Goal: Find specific page/section: Find specific page/section

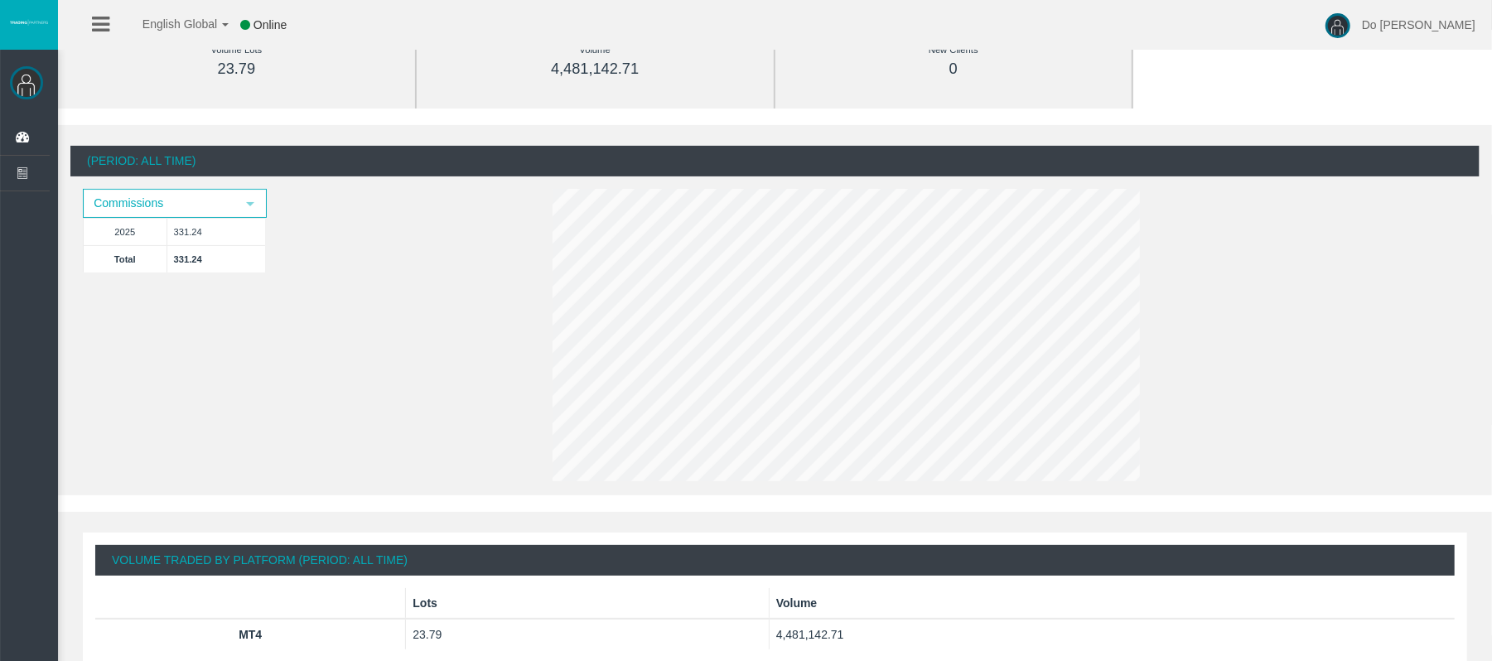
scroll to position [220, 0]
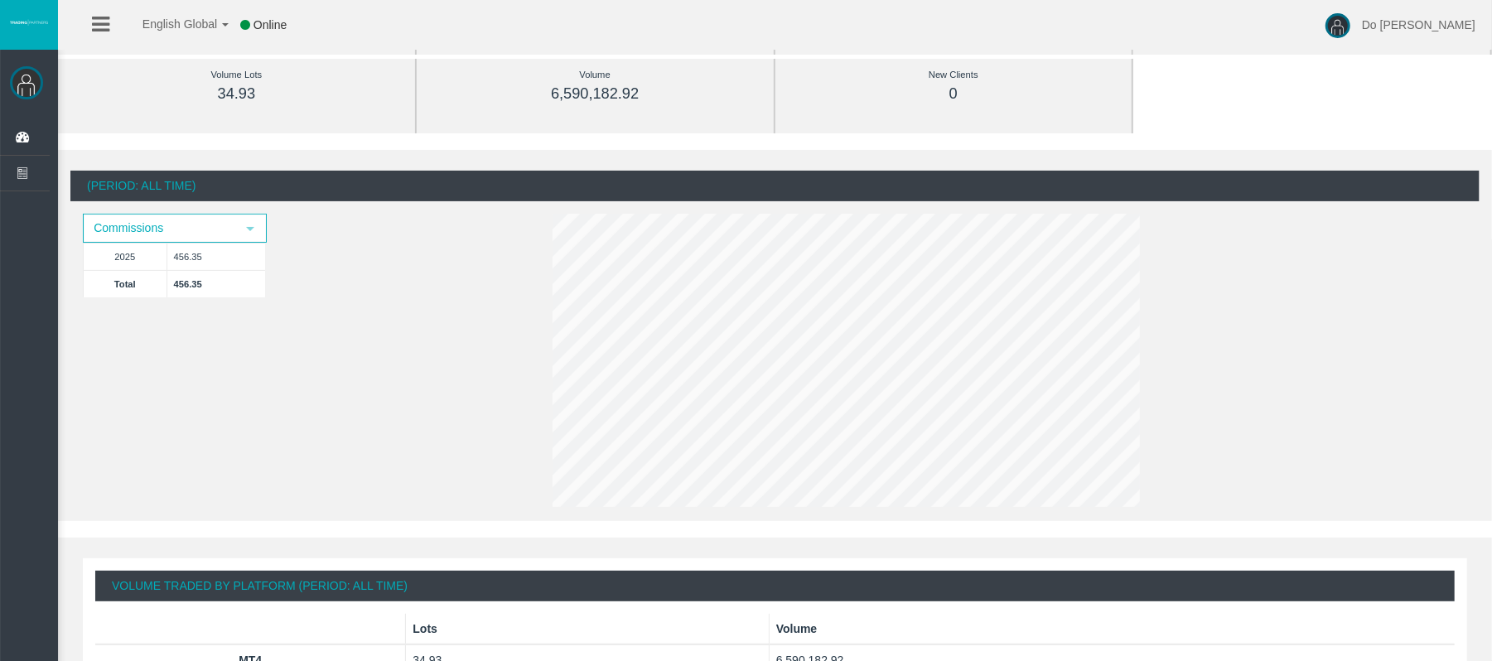
scroll to position [220, 0]
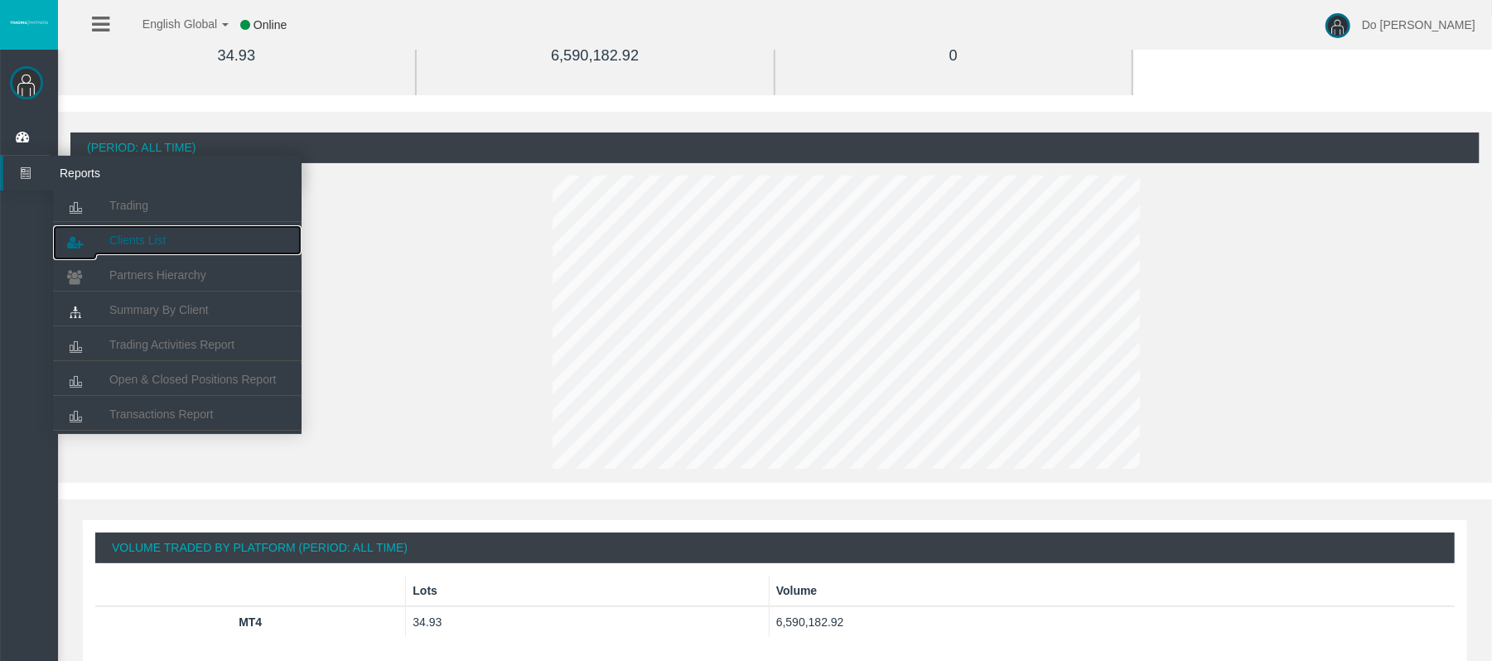
click at [123, 246] on span "Clients List" at bounding box center [137, 240] width 56 height 13
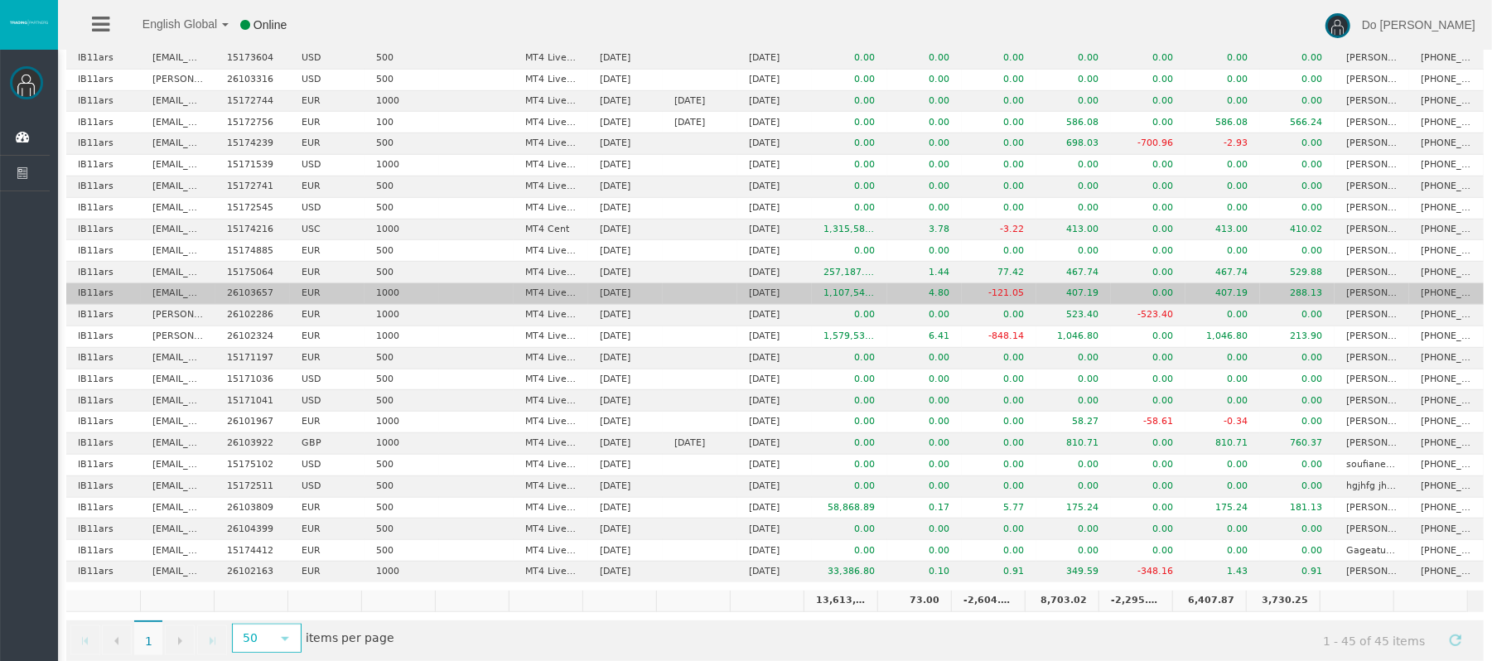
scroll to position [634, 0]
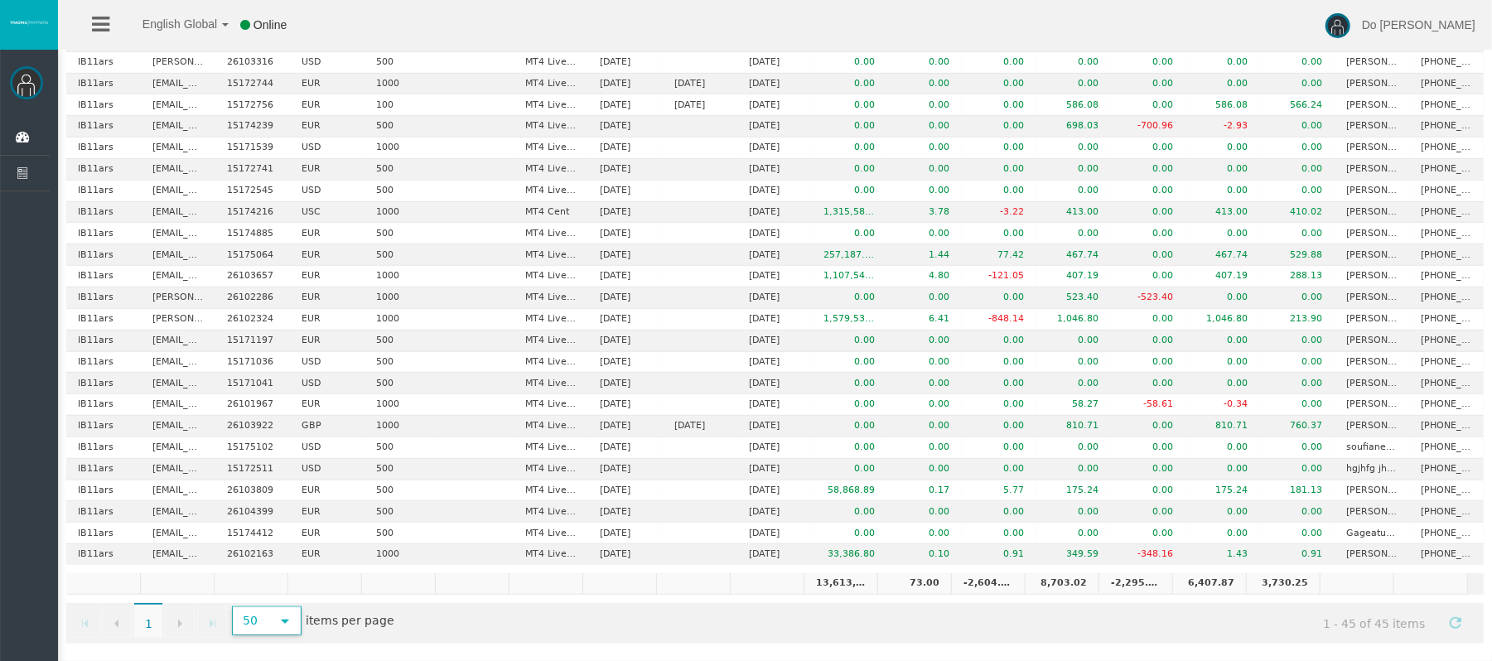
click at [285, 623] on span "select" at bounding box center [284, 621] width 13 height 13
click at [280, 578] on li "500" at bounding box center [267, 577] width 65 height 27
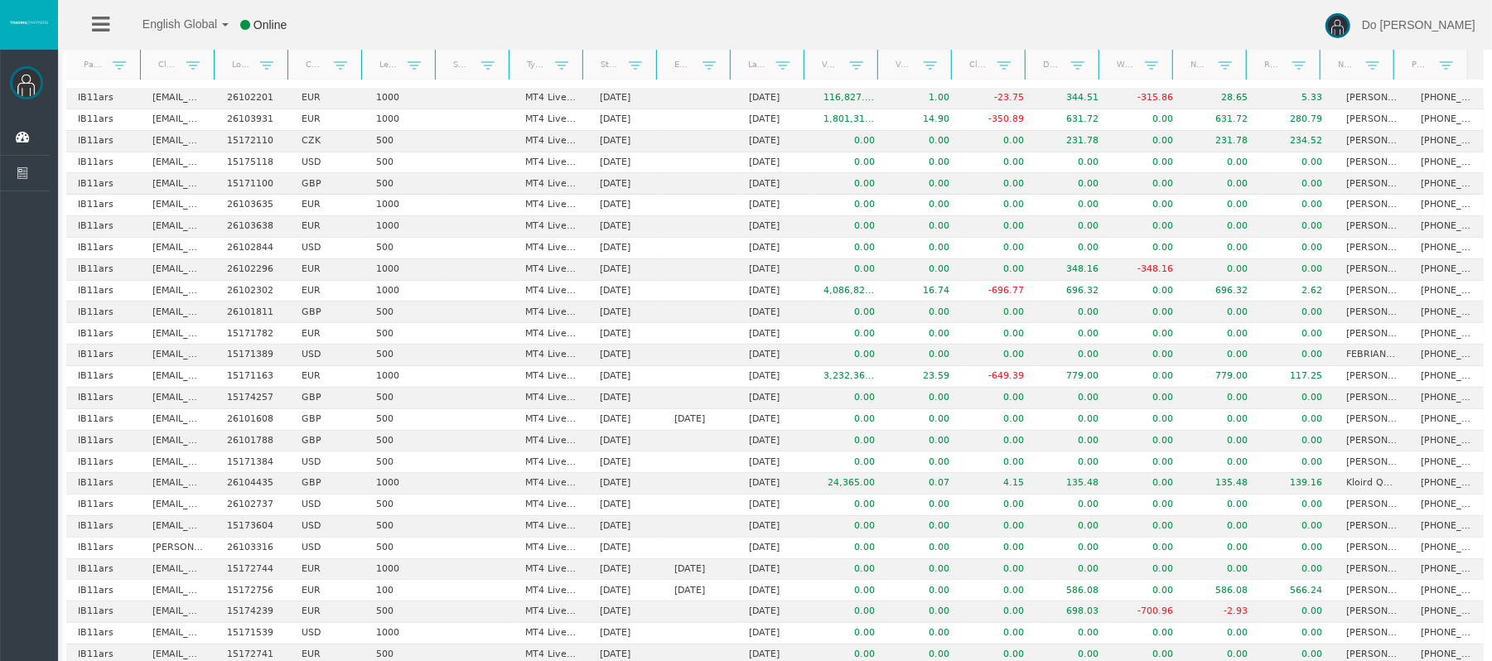
scroll to position [81, 0]
